Goal: Information Seeking & Learning: Learn about a topic

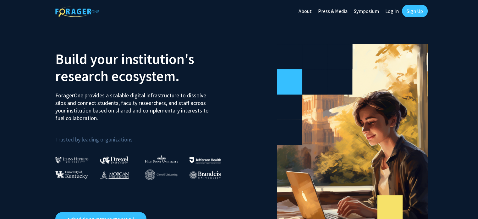
click at [415, 16] on link "Sign Up" at bounding box center [415, 11] width 26 height 13
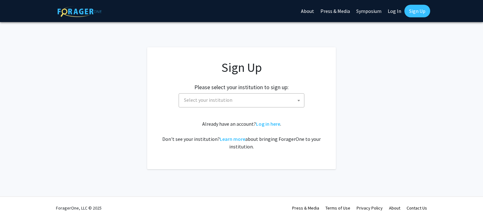
click at [289, 103] on span "Select your institution" at bounding box center [242, 99] width 123 height 13
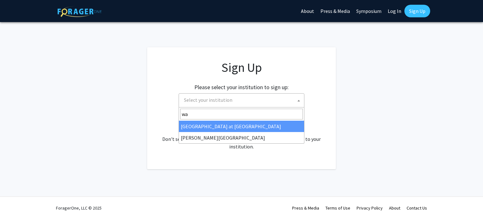
type input "way"
select select "21"
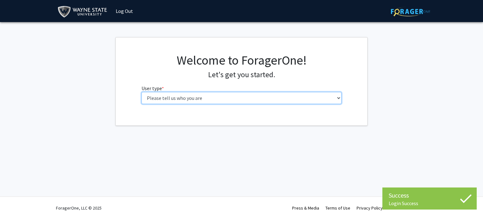
click at [314, 103] on select "Please tell us who you are Undergraduate Student Master's Student Doctoral Cand…" at bounding box center [242, 98] width 200 height 12
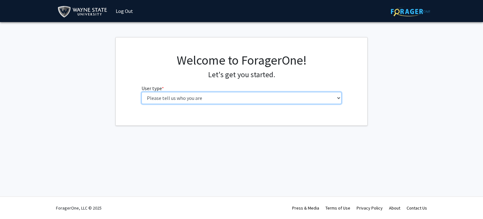
select select "3: doc"
click at [142, 92] on select "Please tell us who you are Undergraduate Student Master's Student Doctoral Cand…" at bounding box center [242, 98] width 200 height 12
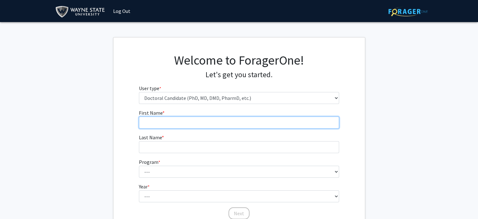
click at [263, 123] on input "First Name * required" at bounding box center [239, 122] width 200 height 12
type input "Sarah"
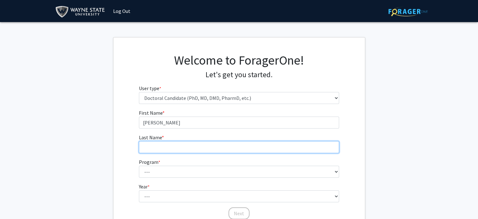
click at [153, 147] on input "Last Name * required" at bounding box center [239, 147] width 200 height 12
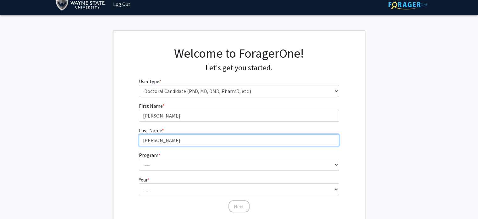
scroll to position [54, 0]
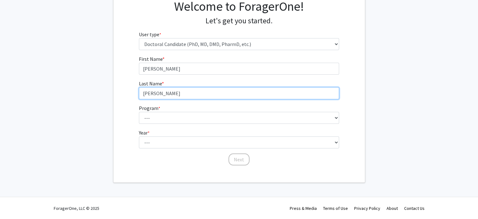
type input "Schenck"
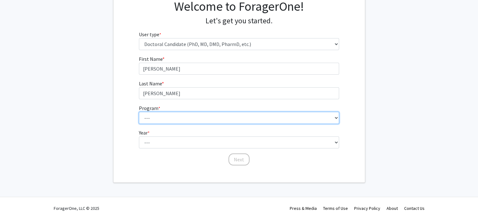
click at [328, 117] on select "--- Adult-Gerontology Acute Care Nurse Practitioner Adult-Gerontology Primary C…" at bounding box center [239, 118] width 200 height 12
select select "46: 728"
click at [139, 112] on select "--- Adult-Gerontology Acute Care Nurse Practitioner Adult-Gerontology Primary C…" at bounding box center [239, 118] width 200 height 12
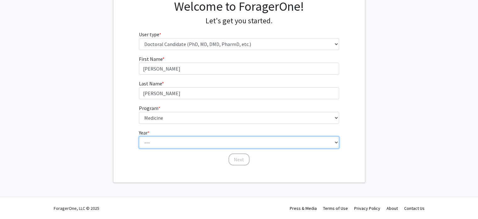
click at [307, 143] on select "--- First Year Second Year Third Year Fourth Year Fifth Year Sixth Year Seventh…" at bounding box center [239, 142] width 200 height 12
select select "1: first_year"
click at [139, 136] on select "--- First Year Second Year Third Year Fourth Year Fifth Year Sixth Year Seventh…" at bounding box center [239, 142] width 200 height 12
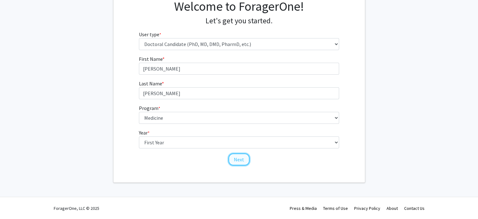
click at [240, 159] on button "Next" at bounding box center [239, 159] width 21 height 12
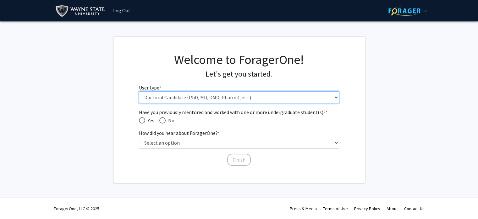
click at [331, 100] on select "Please tell us who you are Undergraduate Student Master's Student Doctoral Cand…" at bounding box center [239, 97] width 200 height 12
click at [139, 91] on select "Please tell us who you are Undergraduate Student Master's Student Doctoral Cand…" at bounding box center [239, 97] width 200 height 12
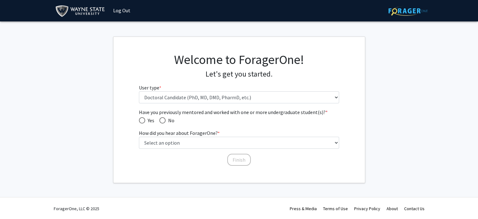
click at [142, 118] on span "Have you previously mentored and worked with one or more undergraduate student(…" at bounding box center [142, 120] width 6 height 6
click at [142, 118] on input "Yes" at bounding box center [142, 120] width 6 height 6
radio input "true"
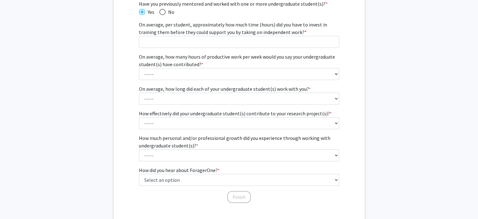
scroll to position [109, 0]
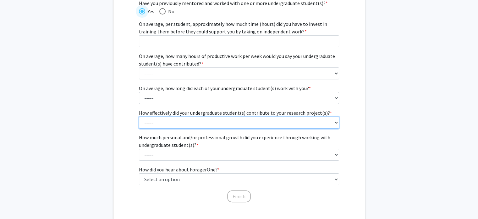
click at [332, 122] on select "----- 1 (Minimally) 2 3 (Moderately) 4 5 (Significantly)" at bounding box center [239, 122] width 200 height 12
click at [336, 123] on select "----- 1 (Minimally) 2 3 (Moderately) 4 5 (Significantly)" at bounding box center [239, 122] width 200 height 12
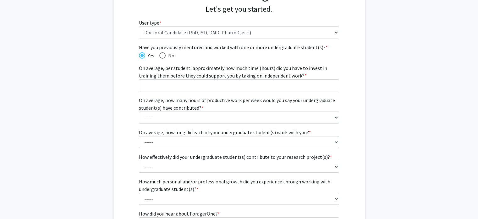
click at [162, 53] on span "Have you previously mentored and worked with one or more undergraduate student(…" at bounding box center [162, 55] width 6 height 6
click at [162, 53] on input "No" at bounding box center [162, 55] width 6 height 6
radio input "true"
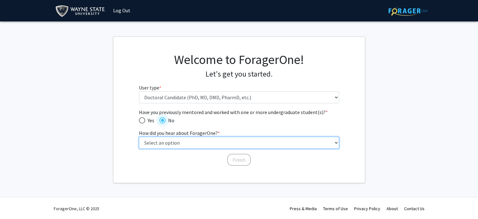
click at [190, 141] on select "Select an option Peer/student recommendation Faculty/staff recommendation Unive…" at bounding box center [239, 142] width 200 height 12
select select "2: faculty_recommendation"
click at [139, 136] on select "Select an option Peer/student recommendation Faculty/staff recommendation Unive…" at bounding box center [239, 142] width 200 height 12
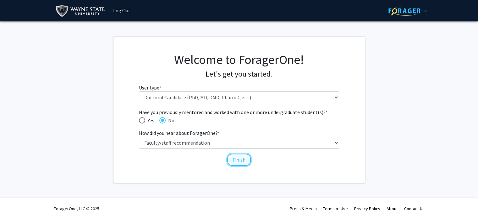
click at [239, 159] on button "Finish" at bounding box center [239, 159] width 24 height 12
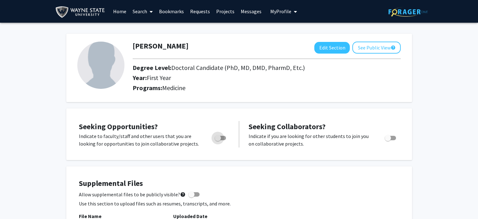
click at [216, 138] on span "Toggle" at bounding box center [218, 138] width 6 height 6
click at [218, 140] on input "Are you actively seeking opportunities?" at bounding box center [218, 140] width 0 height 0
checkbox input "true"
click at [123, 10] on link "Home" at bounding box center [119, 11] width 19 height 22
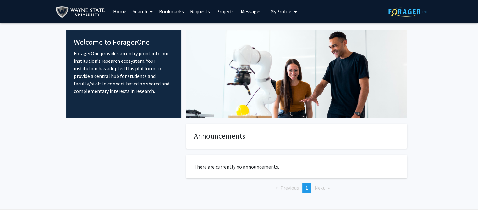
click at [142, 10] on link "Search" at bounding box center [143, 11] width 26 height 22
click at [219, 14] on link "Projects" at bounding box center [225, 11] width 25 height 22
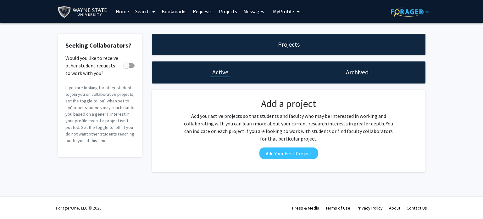
click at [152, 10] on span at bounding box center [153, 12] width 6 height 22
click at [155, 27] on span "Faculty/Staff" at bounding box center [155, 29] width 46 height 13
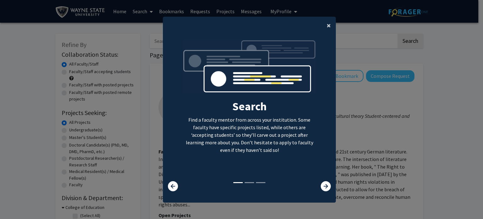
click at [327, 26] on span "×" at bounding box center [329, 25] width 4 height 10
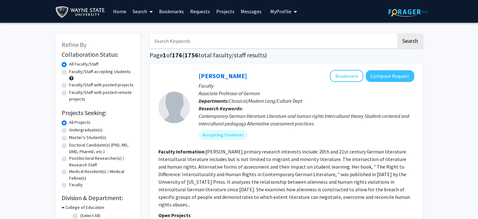
click at [69, 71] on label "Faculty/Staff accepting students" at bounding box center [100, 71] width 62 height 7
click at [69, 71] on input "Faculty/Staff accepting students" at bounding box center [71, 70] width 4 height 4
radio input "true"
click at [69, 145] on label "Doctoral Candidate(s) (PhD, MD, DMD, PharmD, etc.)" at bounding box center [101, 148] width 65 height 13
click at [69, 145] on input "Doctoral Candidate(s) (PhD, MD, DMD, PharmD, etc.)" at bounding box center [71, 144] width 4 height 4
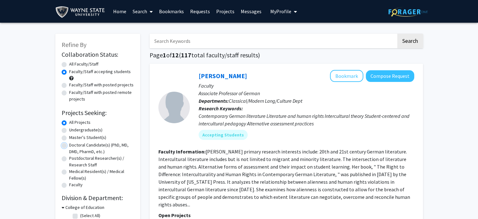
radio input "true"
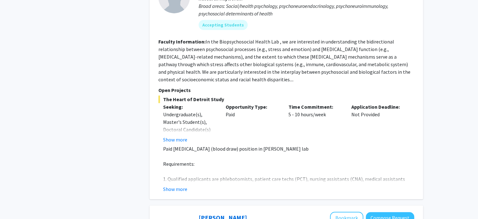
scroll to position [356, 0]
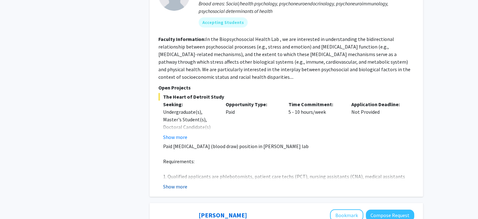
click at [183, 182] on button "Show more" at bounding box center [175, 186] width 24 height 8
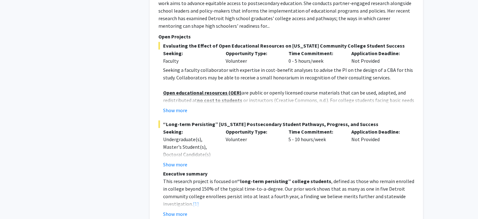
scroll to position [2760, 0]
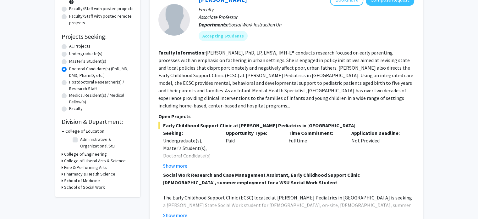
scroll to position [77, 0]
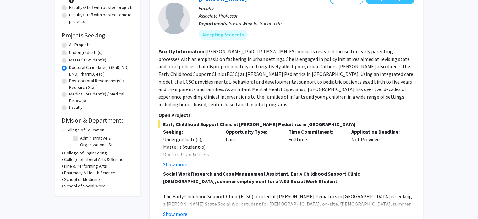
click at [69, 45] on label "All Projects" at bounding box center [79, 45] width 21 height 7
click at [69, 45] on input "All Projects" at bounding box center [71, 44] width 4 height 4
radio input "true"
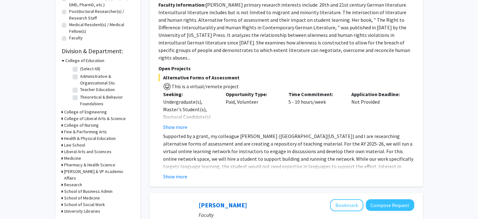
scroll to position [155, 0]
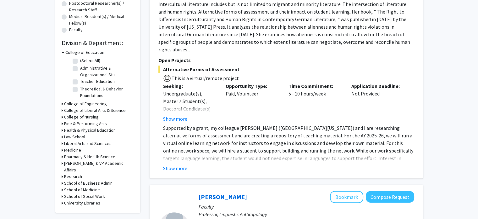
click at [62, 147] on icon at bounding box center [63, 150] width 2 height 7
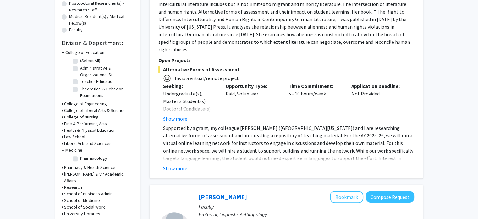
click at [63, 150] on icon at bounding box center [63, 150] width 3 height 7
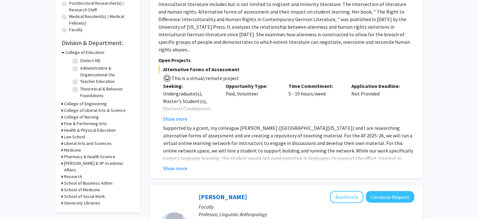
click at [62, 103] on icon at bounding box center [63, 103] width 2 height 7
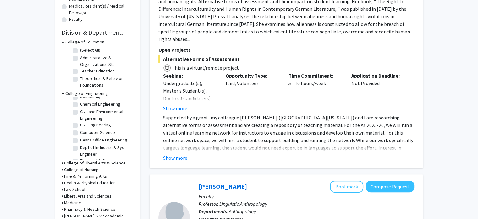
scroll to position [0, 0]
click at [63, 93] on icon at bounding box center [63, 93] width 3 height 7
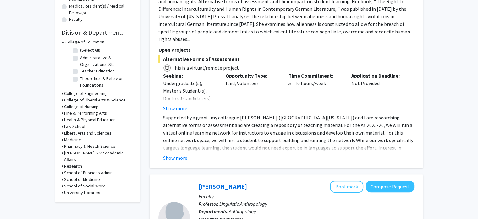
click at [62, 106] on icon at bounding box center [63, 106] width 2 height 7
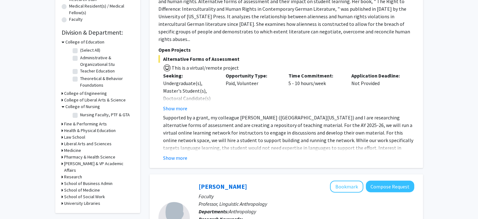
click at [63, 106] on icon at bounding box center [63, 106] width 3 height 7
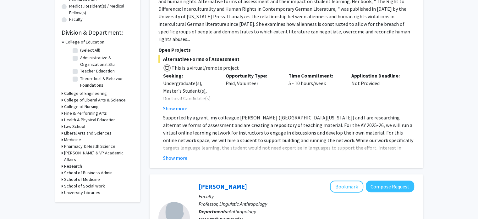
click at [62, 120] on icon at bounding box center [63, 119] width 2 height 7
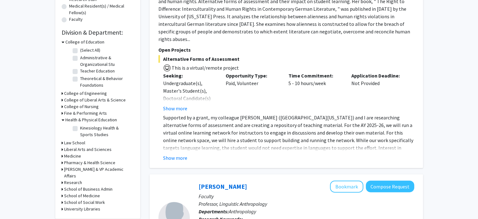
click at [63, 120] on icon at bounding box center [63, 119] width 3 height 7
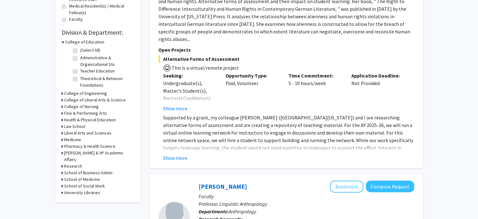
click at [62, 163] on icon at bounding box center [63, 166] width 2 height 7
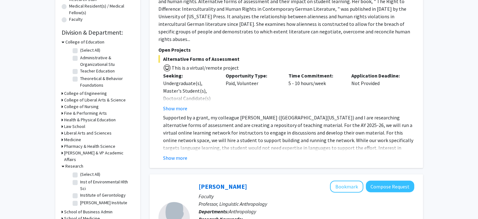
click at [63, 163] on icon at bounding box center [63, 166] width 3 height 7
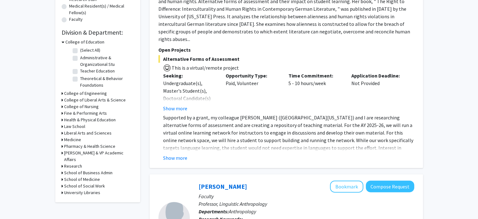
click at [62, 176] on icon at bounding box center [63, 179] width 2 height 7
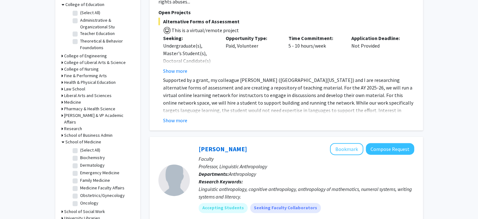
scroll to position [203, 0]
click at [80, 146] on label "(Select All)" at bounding box center [90, 149] width 20 height 7
click at [80, 146] on input "(Select All)" at bounding box center [82, 148] width 4 height 4
checkbox input "true"
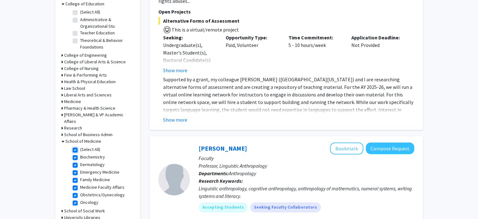
checkbox input "true"
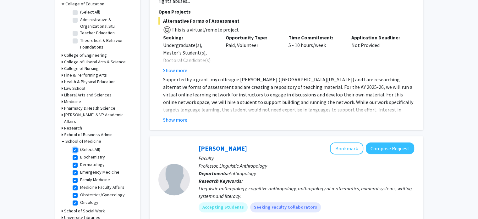
checkbox input "true"
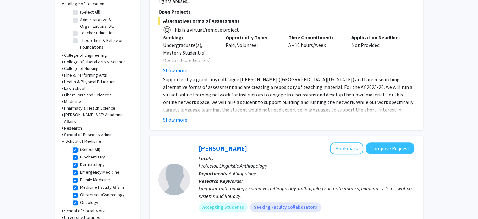
checkbox input "true"
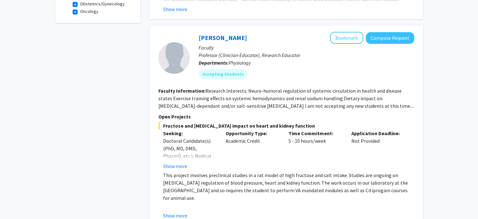
scroll to position [257, 0]
click at [319, 100] on section "Faculty Information: Research Interests: Neuro-humoral regulation of systemic c…" at bounding box center [286, 98] width 256 height 23
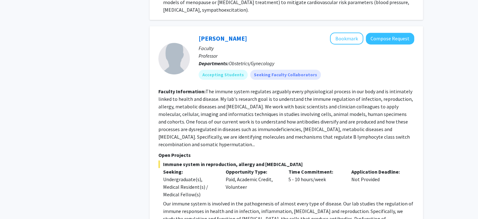
scroll to position [546, 0]
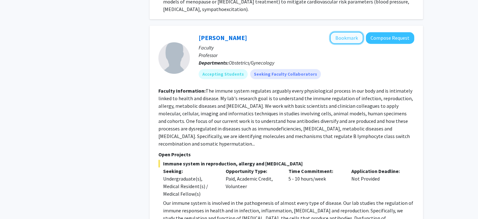
click at [343, 32] on button "Bookmark" at bounding box center [346, 38] width 33 height 12
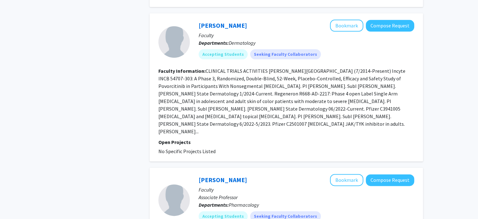
scroll to position [792, 0]
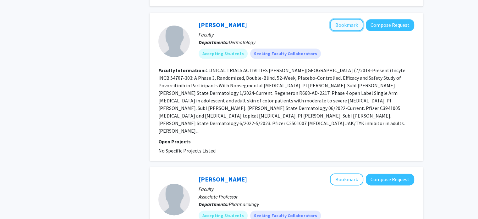
click at [348, 19] on button "Bookmark" at bounding box center [346, 25] width 33 height 12
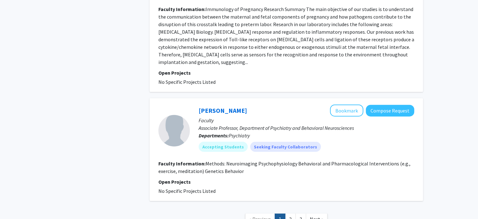
scroll to position [1598, 0]
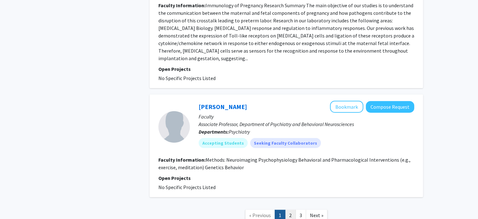
click at [291, 209] on link "2" at bounding box center [290, 214] width 11 height 11
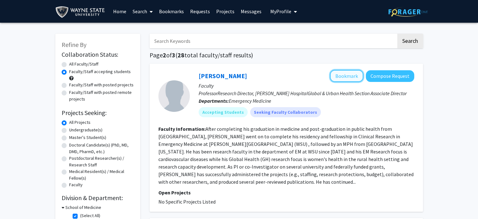
click at [343, 73] on button "Bookmark" at bounding box center [346, 76] width 33 height 12
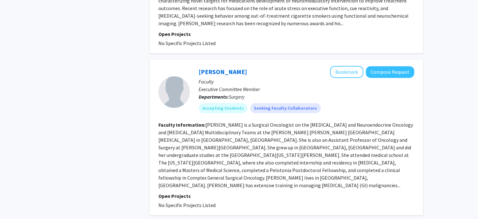
scroll to position [468, 0]
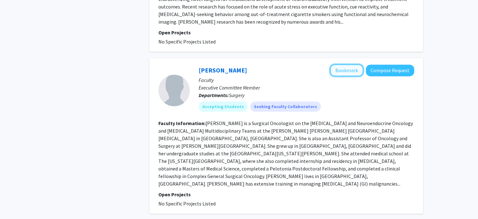
click at [345, 64] on button "Bookmark" at bounding box center [346, 70] width 33 height 12
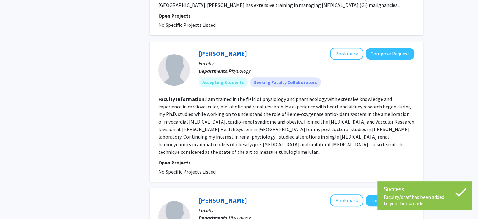
scroll to position [648, 0]
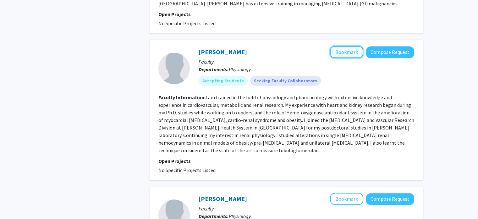
click at [342, 46] on button "Bookmark" at bounding box center [346, 52] width 33 height 12
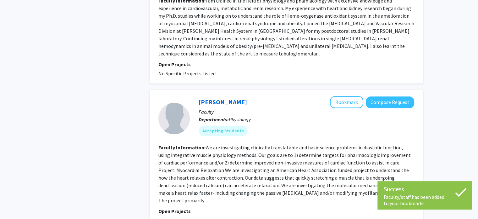
scroll to position [746, 0]
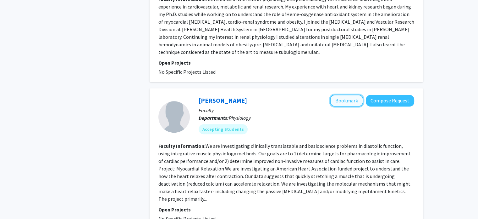
click at [343, 94] on button "Bookmark" at bounding box center [346, 100] width 33 height 12
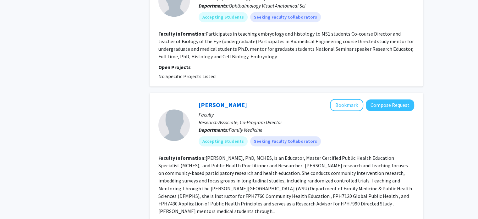
scroll to position [1015, 0]
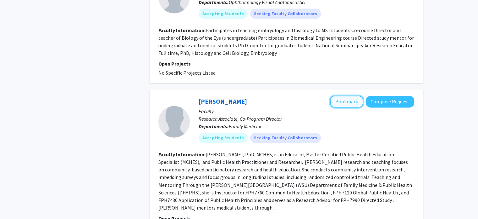
click at [347, 95] on button "Bookmark" at bounding box center [346, 101] width 33 height 12
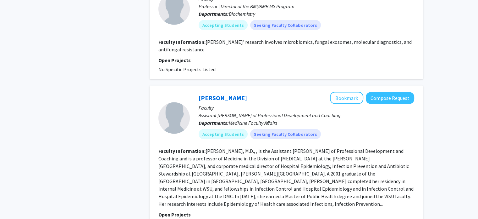
scroll to position [1286, 0]
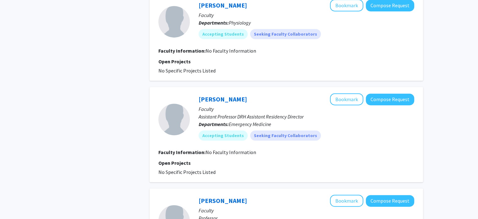
scroll to position [334, 0]
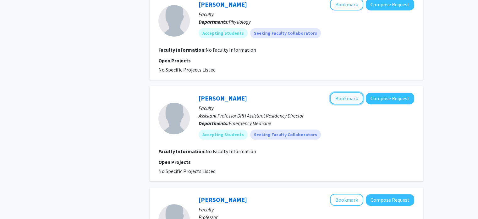
click at [344, 92] on button "Bookmark" at bounding box center [346, 98] width 33 height 12
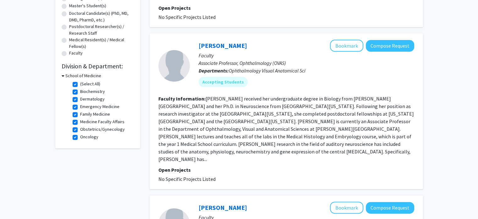
scroll to position [0, 0]
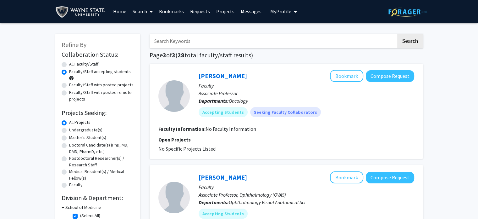
click at [69, 85] on label "Faculty/Staff with posted projects" at bounding box center [101, 84] width 64 height 7
click at [69, 85] on input "Faculty/Staff with posted projects" at bounding box center [71, 83] width 4 height 4
radio input "true"
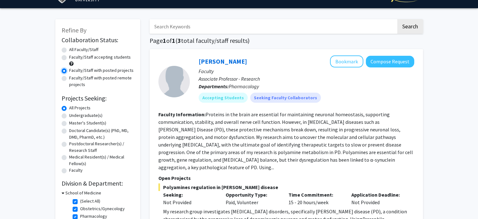
scroll to position [14, 0]
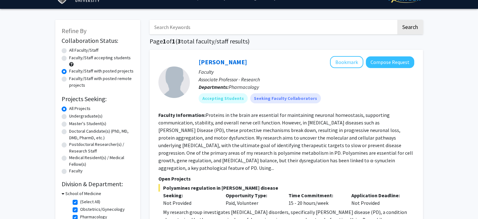
click at [69, 78] on label "Faculty/Staff with posted remote projects" at bounding box center [101, 81] width 65 height 13
click at [69, 78] on input "Faculty/Staff with posted remote projects" at bounding box center [71, 77] width 4 height 4
radio input "true"
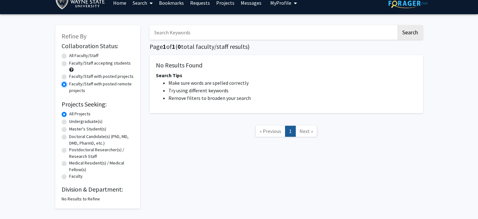
scroll to position [8, 0]
click at [69, 77] on label "Faculty/Staff with posted projects" at bounding box center [101, 76] width 64 height 7
click at [69, 77] on input "Faculty/Staff with posted projects" at bounding box center [71, 75] width 4 height 4
radio input "true"
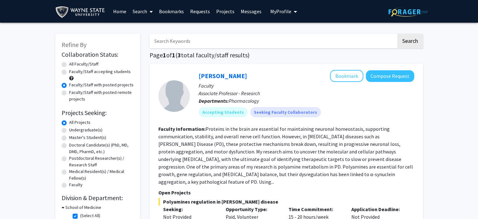
click at [69, 63] on label "All Faculty/Staff" at bounding box center [83, 64] width 29 height 7
click at [69, 63] on input "All Faculty/Staff" at bounding box center [71, 63] width 4 height 4
radio input "true"
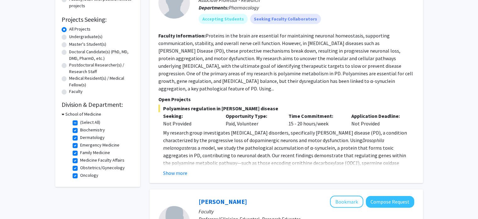
scroll to position [93, 0]
click at [80, 122] on label "(Select All)" at bounding box center [90, 122] width 20 height 7
click at [80, 122] on input "(Select All)" at bounding box center [82, 121] width 4 height 4
checkbox input "false"
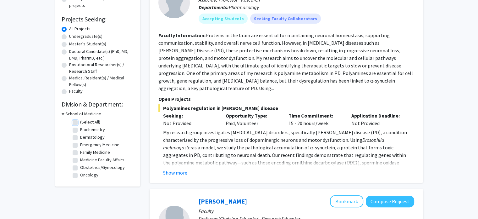
checkbox input "false"
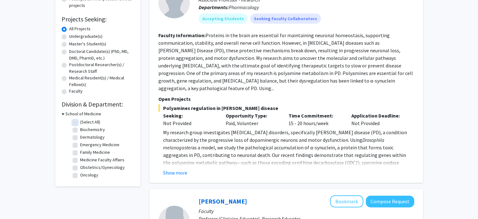
checkbox input "false"
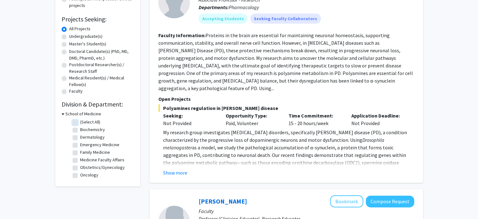
checkbox input "false"
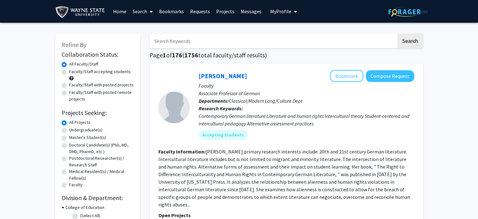
click at [69, 92] on label "Faculty/Staff with posted remote projects" at bounding box center [101, 95] width 65 height 13
click at [69, 92] on input "Faculty/Staff with posted remote projects" at bounding box center [71, 91] width 4 height 4
radio input "true"
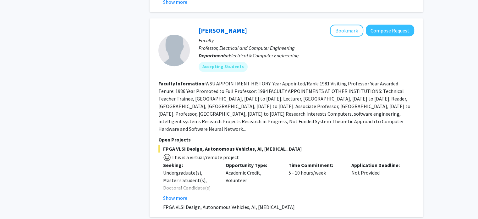
scroll to position [327, 0]
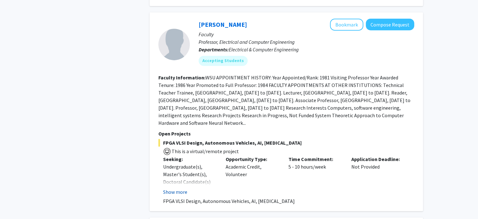
click at [181, 188] on button "Show more" at bounding box center [175, 192] width 24 height 8
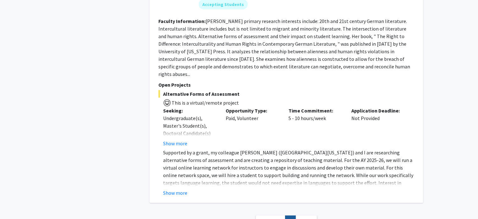
scroll to position [1639, 0]
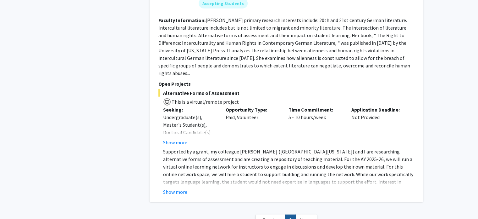
click at [306, 214] on link "Next »" at bounding box center [307, 219] width 22 height 11
click at [307, 216] on span "Next »" at bounding box center [307, 219] width 14 height 6
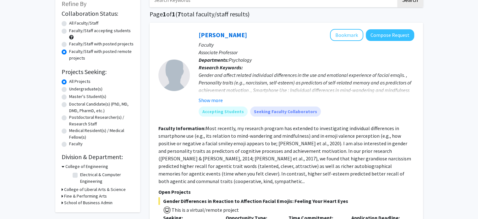
scroll to position [0, 0]
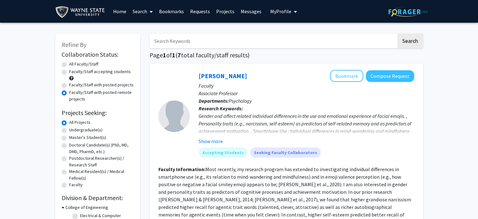
click at [69, 71] on label "Faculty/Staff accepting students" at bounding box center [100, 71] width 62 height 7
click at [69, 71] on input "Faculty/Staff accepting students" at bounding box center [71, 70] width 4 height 4
radio input "true"
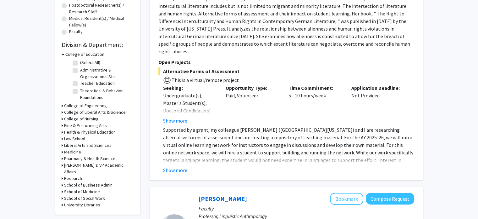
scroll to position [154, 0]
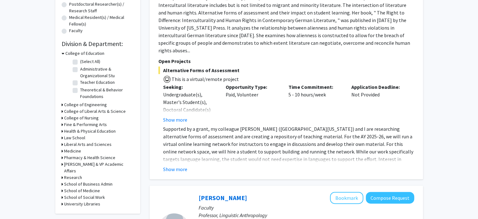
click at [62, 200] on icon at bounding box center [63, 203] width 2 height 7
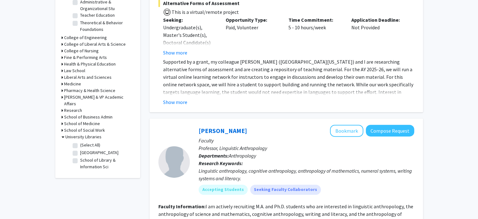
scroll to position [220, 0]
click at [63, 134] on icon at bounding box center [63, 137] width 3 height 7
click at [63, 127] on icon at bounding box center [63, 130] width 2 height 7
click at [62, 120] on icon at bounding box center [63, 123] width 2 height 7
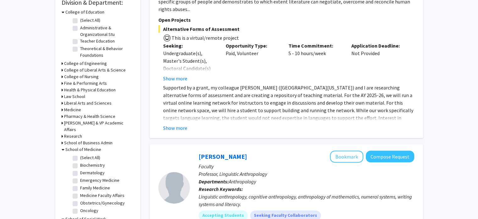
scroll to position [195, 0]
click at [62, 140] on icon at bounding box center [63, 143] width 2 height 7
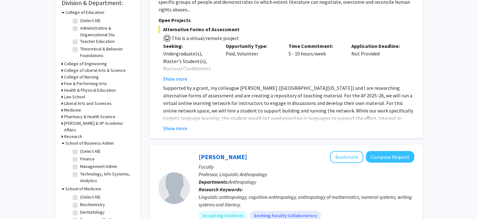
click at [62, 133] on icon at bounding box center [63, 136] width 2 height 7
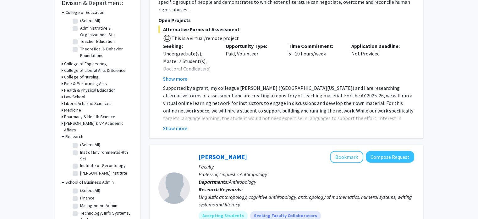
click at [80, 170] on label "Merrill Palmer Institute" at bounding box center [103, 173] width 47 height 7
click at [80, 170] on input "Merrill Palmer Institute" at bounding box center [82, 172] width 4 height 4
checkbox input "true"
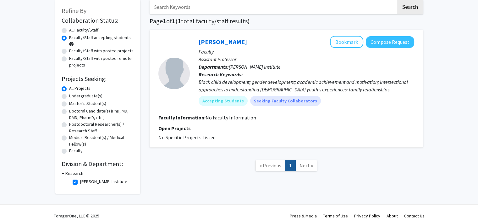
scroll to position [39, 0]
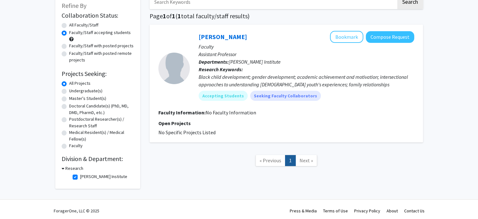
click at [63, 168] on icon at bounding box center [63, 168] width 3 height 7
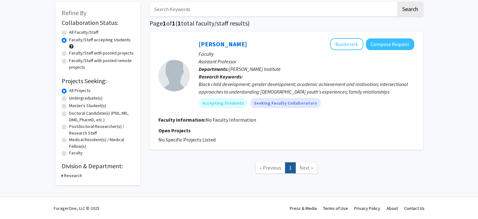
click at [62, 175] on icon at bounding box center [63, 175] width 2 height 7
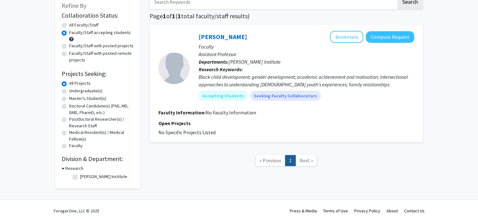
checkbox input "false"
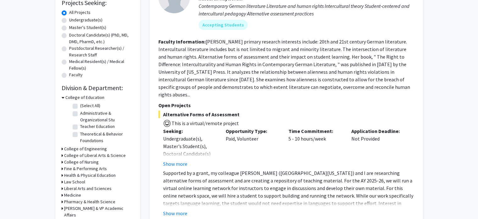
scroll to position [110, 0]
click at [62, 148] on icon at bounding box center [63, 148] width 2 height 7
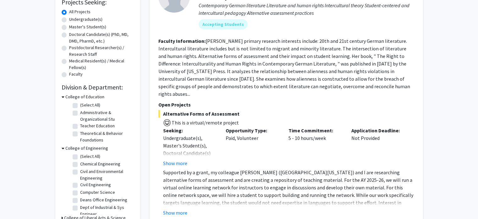
click at [80, 156] on label "(Select All)" at bounding box center [90, 156] width 20 height 7
click at [80, 156] on input "(Select All)" at bounding box center [82, 155] width 4 height 4
checkbox input "true"
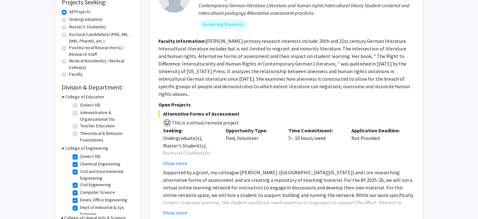
checkbox input "true"
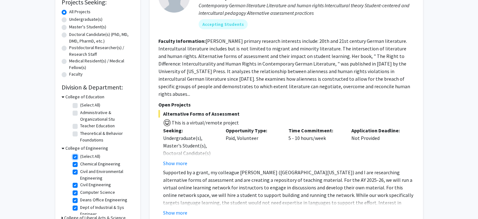
checkbox input "true"
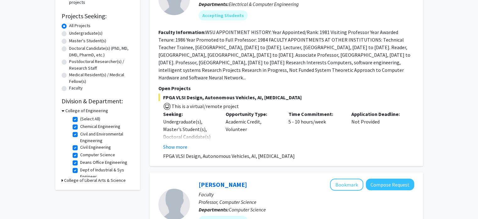
scroll to position [97, 0]
click at [62, 179] on icon at bounding box center [63, 179] width 2 height 7
click at [62, 177] on icon at bounding box center [63, 179] width 3 height 7
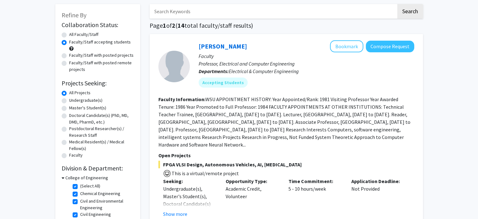
scroll to position [0, 0]
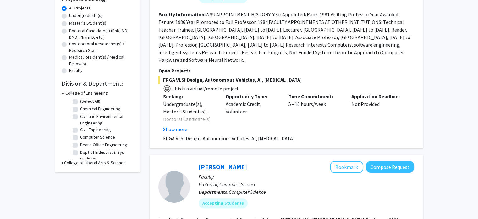
checkbox input "false"
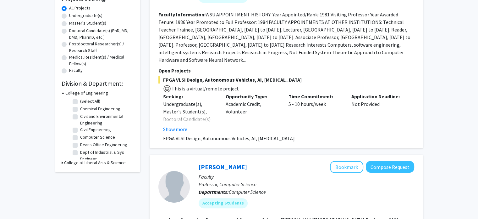
checkbox input "false"
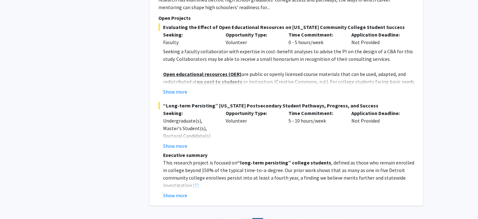
scroll to position [2711, 0]
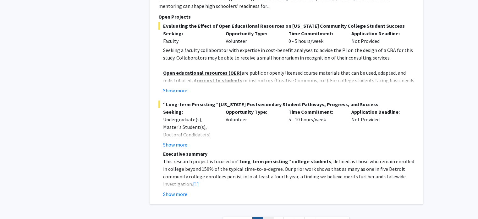
click at [268, 216] on link "2" at bounding box center [268, 221] width 11 height 11
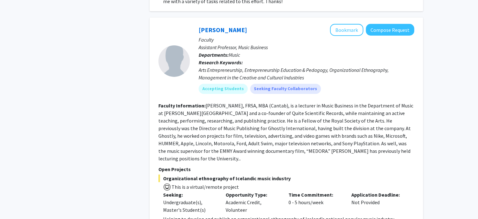
scroll to position [2072, 0]
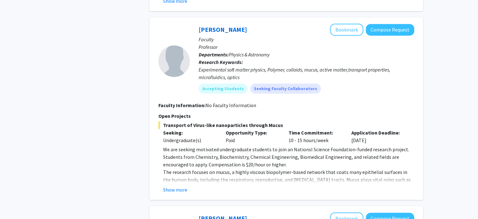
scroll to position [433, 0]
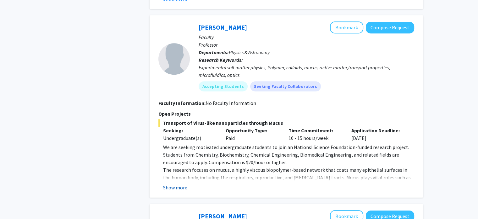
click at [170, 183] on button "Show more" at bounding box center [175, 187] width 24 height 8
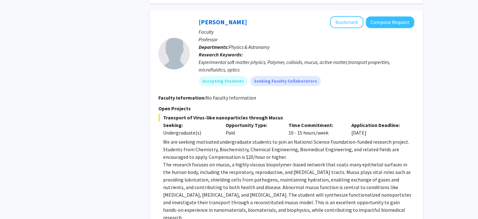
scroll to position [436, 0]
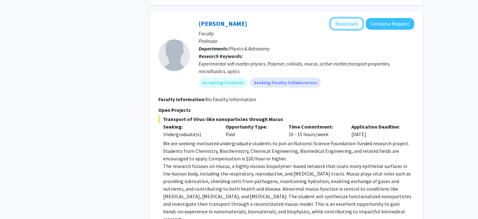
click at [347, 18] on button "Bookmark" at bounding box center [346, 24] width 33 height 12
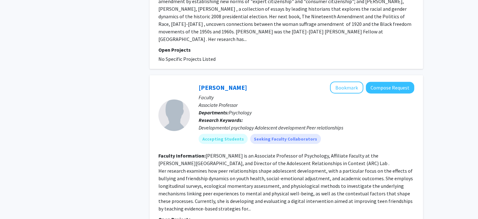
scroll to position [1569, 0]
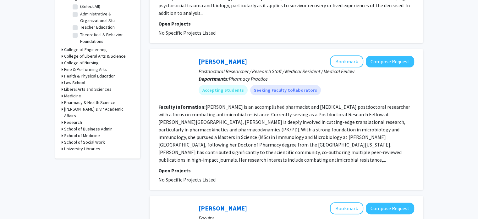
scroll to position [209, 0]
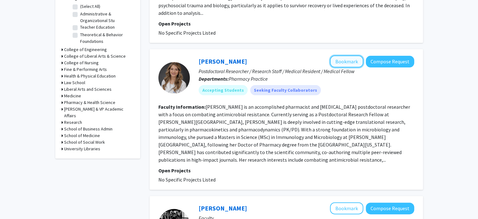
click at [351, 60] on button "Bookmark" at bounding box center [346, 61] width 33 height 12
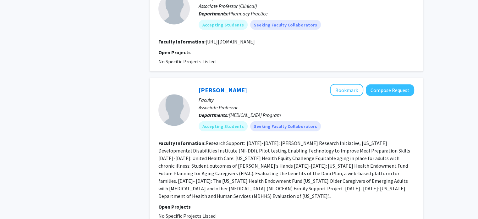
scroll to position [1272, 0]
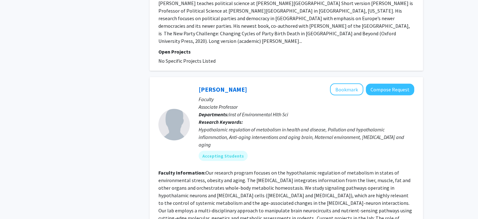
scroll to position [1341, 0]
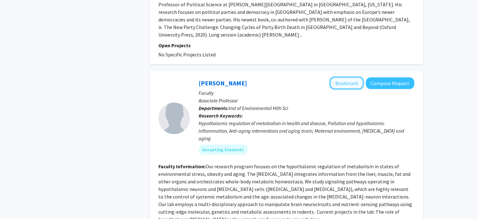
click at [348, 77] on button "Bookmark" at bounding box center [346, 83] width 33 height 12
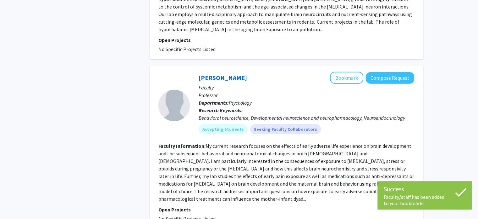
scroll to position [1531, 0]
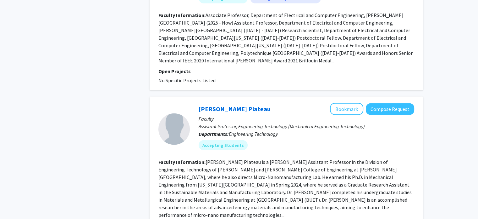
scroll to position [1394, 0]
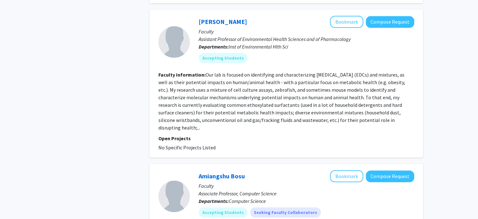
scroll to position [638, 0]
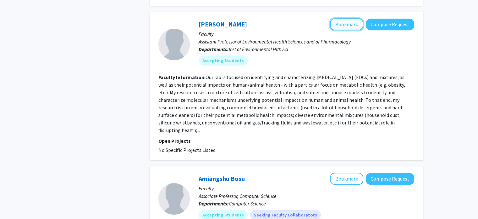
click at [345, 18] on button "Bookmark" at bounding box center [346, 24] width 33 height 12
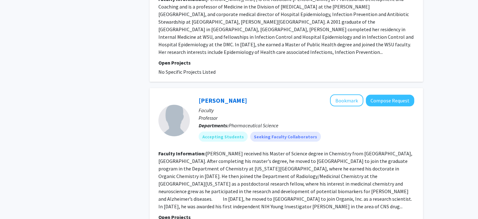
scroll to position [1280, 0]
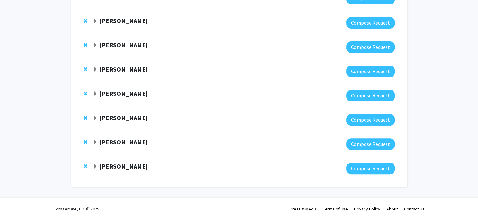
scroll to position [181, 0]
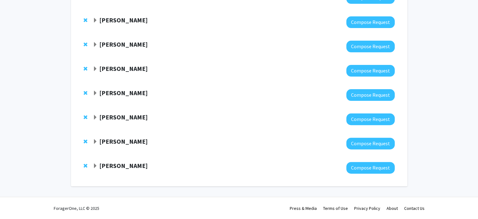
click at [95, 140] on span "Expand Marianna Sadagurski Bookmark" at bounding box center [95, 141] width 5 height 5
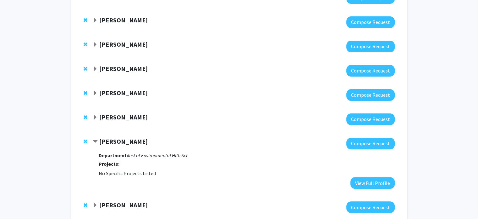
click at [96, 142] on span "Contract Marianna Sadagurski Bookmark" at bounding box center [95, 141] width 5 height 5
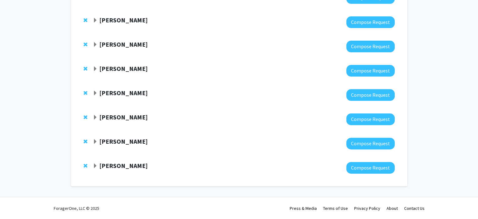
click at [96, 117] on span "Expand Callan Bleick Bookmark" at bounding box center [95, 117] width 5 height 5
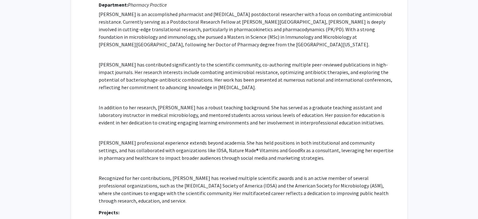
scroll to position [306, 0]
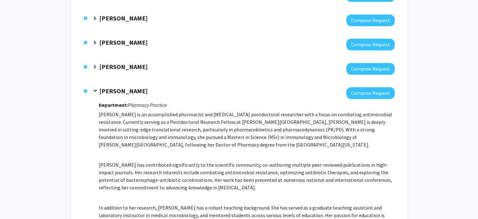
click at [96, 91] on span "Contract Callan Bleick Bookmark" at bounding box center [95, 91] width 5 height 5
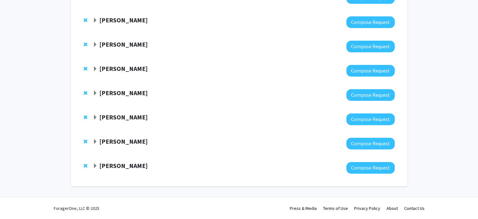
click at [97, 92] on span "Expand Ashis Mukhopadhyay Bookmark" at bounding box center [95, 93] width 5 height 5
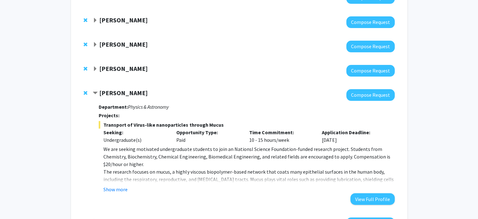
click at [97, 92] on span "Contract Ashis Mukhopadhyay Bookmark" at bounding box center [95, 93] width 5 height 5
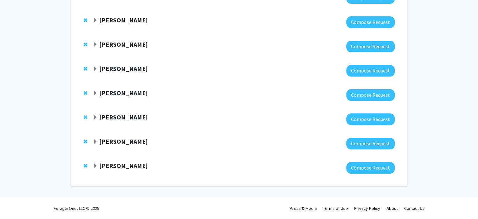
click at [96, 70] on span "Expand Sean McCormick Bookmark" at bounding box center [95, 68] width 5 height 5
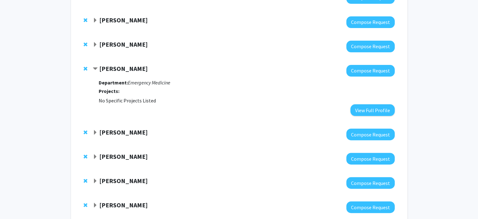
click at [95, 68] on span "Contract Sean McCormick Bookmark" at bounding box center [95, 68] width 5 height 5
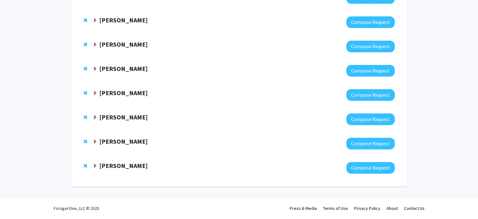
click at [95, 44] on span "Expand Julie Gleason-Comstock Bookmark" at bounding box center [95, 44] width 5 height 5
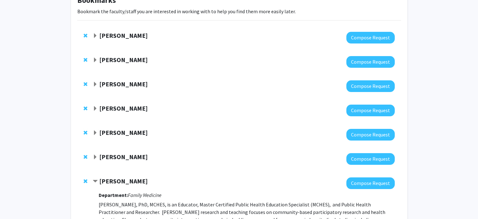
scroll to position [43, 0]
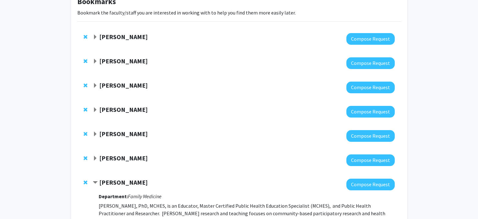
click at [95, 157] on span "Expand Charles Chung Bookmark" at bounding box center [95, 158] width 5 height 5
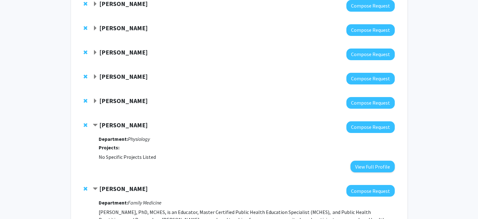
scroll to position [66, 0]
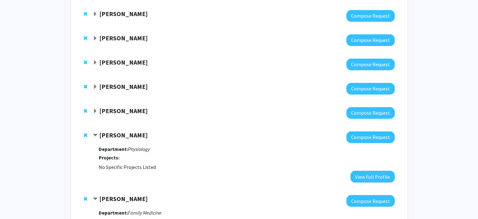
click at [100, 110] on strong "Sumit Monu" at bounding box center [123, 111] width 48 height 8
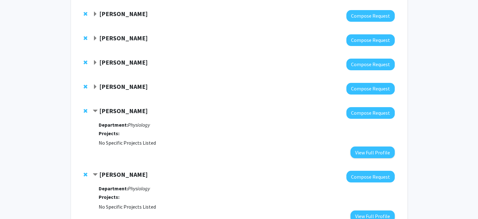
click at [96, 86] on span "Expand Eliza Beal Bookmark" at bounding box center [95, 86] width 5 height 5
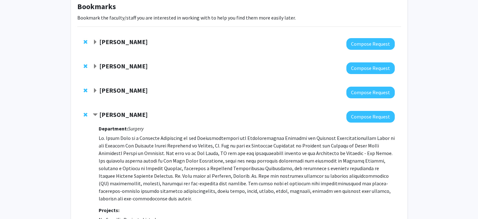
scroll to position [0, 0]
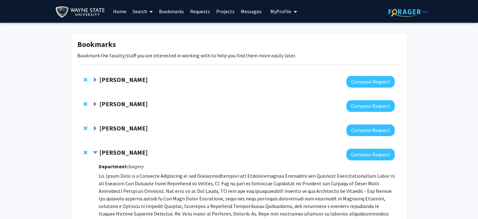
click at [95, 128] on span "Expand Vijaya Kumar Bookmark" at bounding box center [95, 128] width 5 height 5
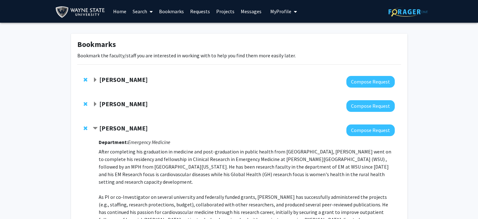
click at [96, 103] on span "Expand Geoffrey Potts Bookmark" at bounding box center [95, 104] width 5 height 5
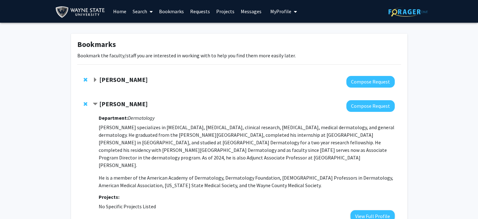
click at [97, 81] on span "Expand Kang Chen Bookmark" at bounding box center [95, 79] width 5 height 5
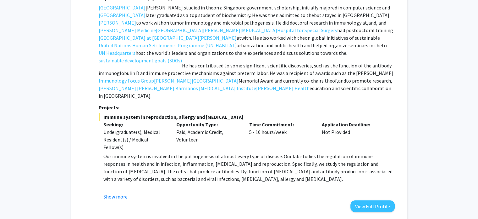
scroll to position [99, 0]
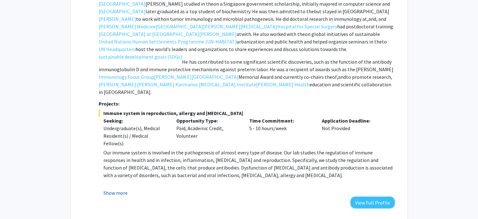
click at [117, 189] on button "Show more" at bounding box center [115, 193] width 24 height 8
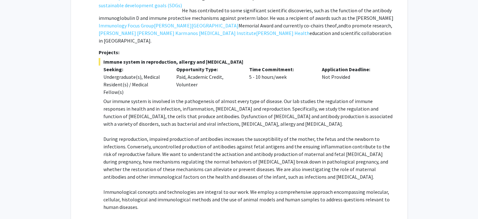
scroll to position [142, 0]
